Goal: Check status: Check status

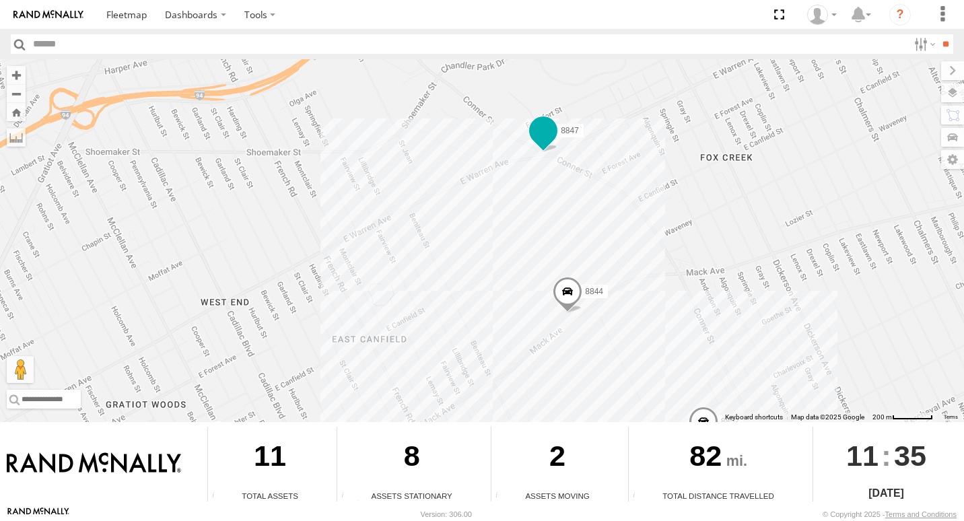
click at [546, 144] on span at bounding box center [543, 134] width 30 height 36
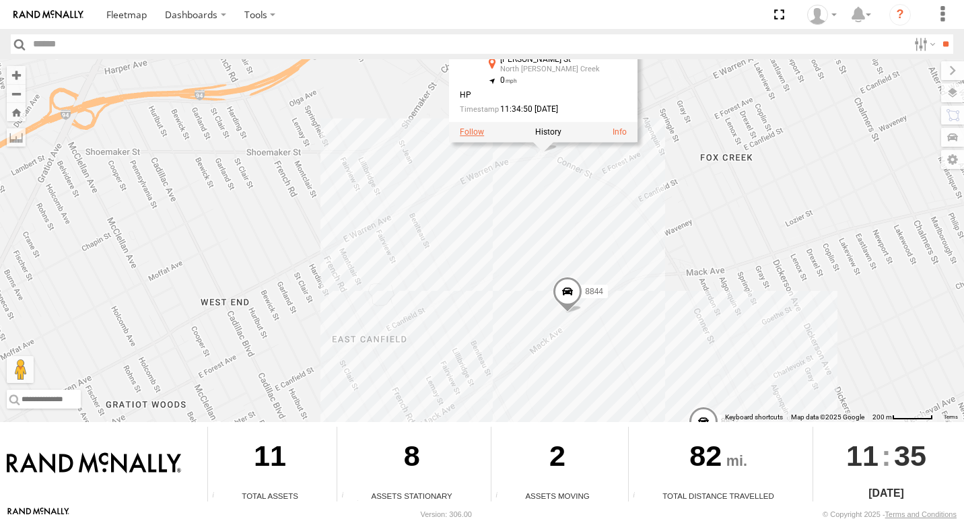
click at [472, 135] on label at bounding box center [472, 131] width 24 height 9
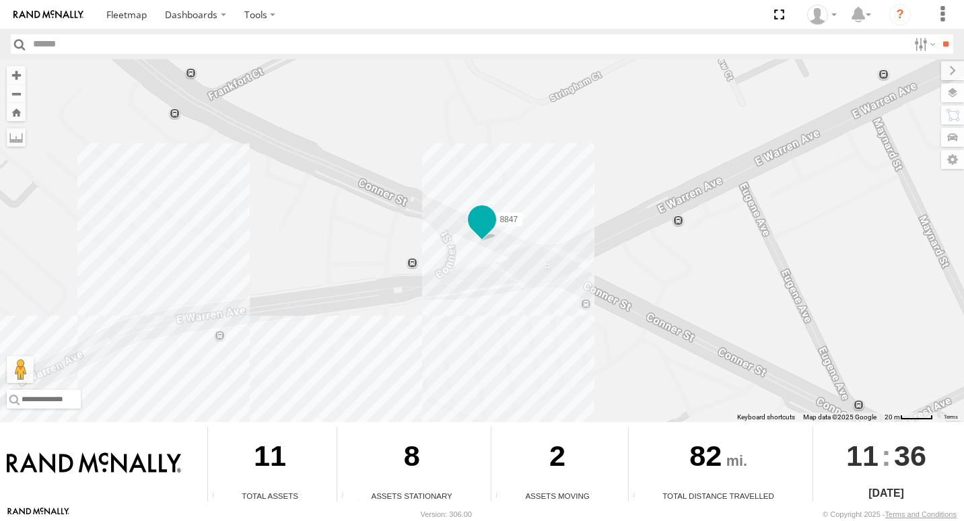
click at [487, 226] on span at bounding box center [482, 219] width 24 height 24
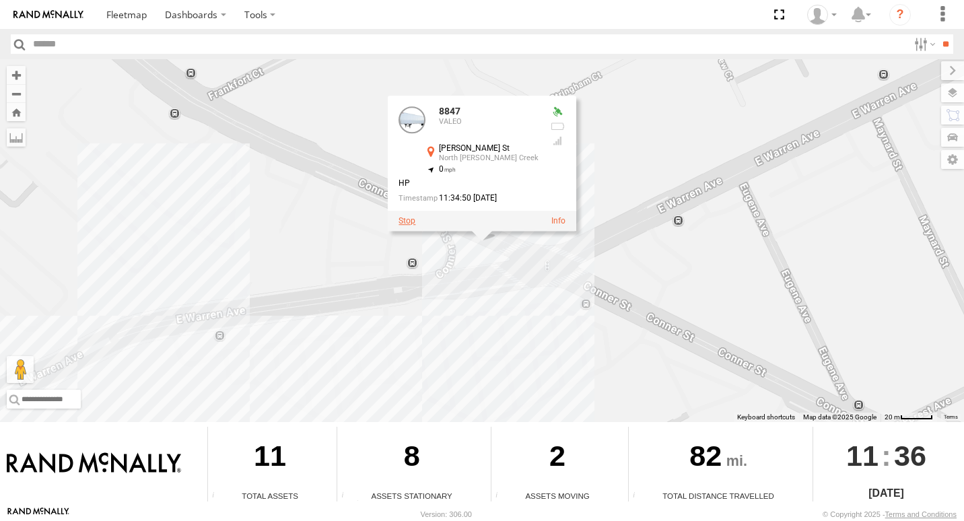
click at [409, 222] on label at bounding box center [406, 220] width 17 height 9
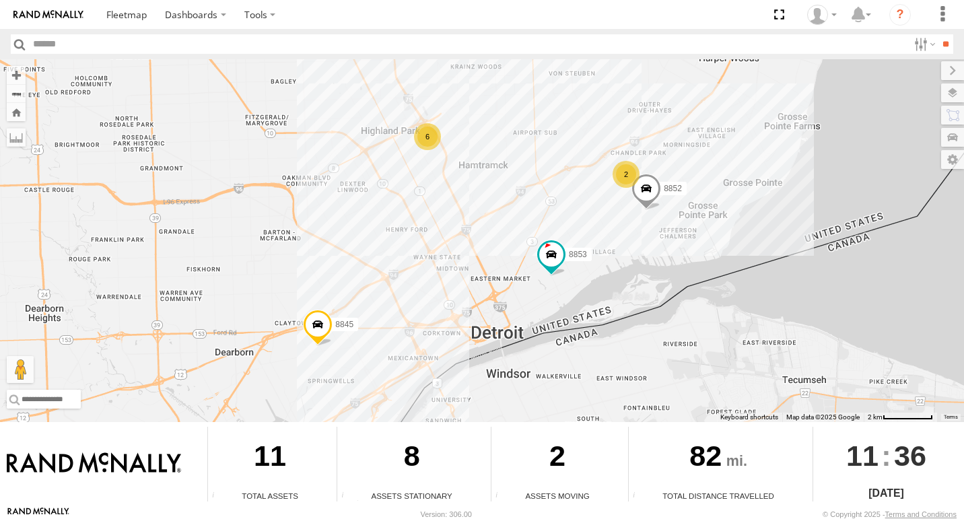
click at [621, 177] on div "2" at bounding box center [625, 174] width 27 height 27
click at [624, 181] on div "2" at bounding box center [625, 174] width 27 height 27
